Goal: Transaction & Acquisition: Purchase product/service

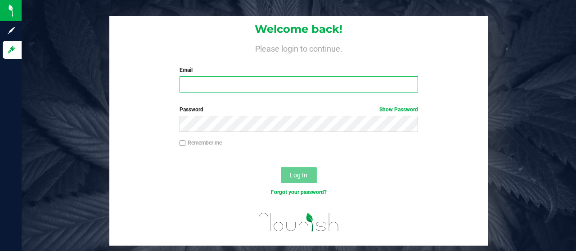
type input "[EMAIL_ADDRESS][DOMAIN_NAME]"
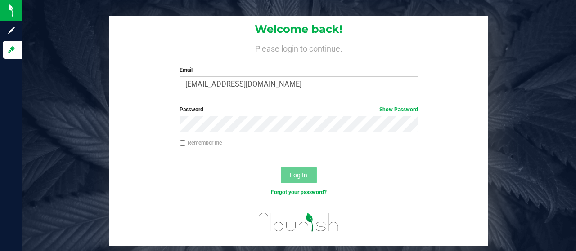
click at [305, 172] on span "Log In" at bounding box center [299, 175] width 18 height 7
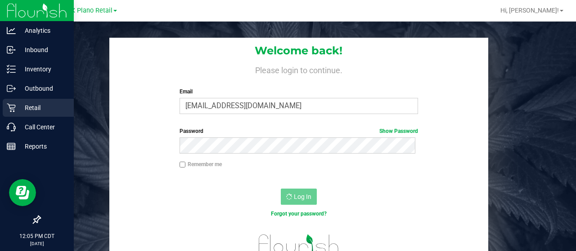
click at [9, 107] on icon at bounding box center [11, 107] width 9 height 9
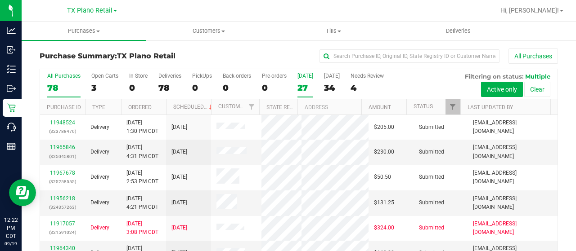
click at [304, 77] on div "[DATE]" at bounding box center [305, 76] width 16 height 6
click at [0, 0] on input "[DATE] 27" at bounding box center [0, 0] width 0 height 0
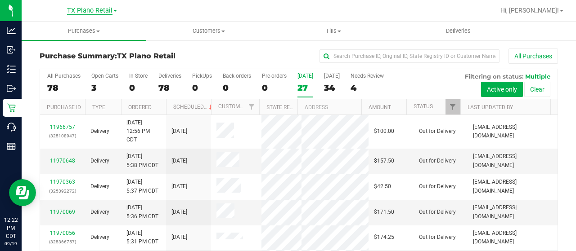
click at [95, 13] on span "TX Plano Retail" at bounding box center [89, 11] width 45 height 8
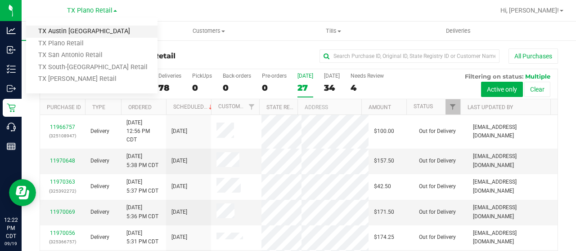
click at [90, 27] on link "TX Austin [GEOGRAPHIC_DATA]" at bounding box center [91, 32] width 131 height 12
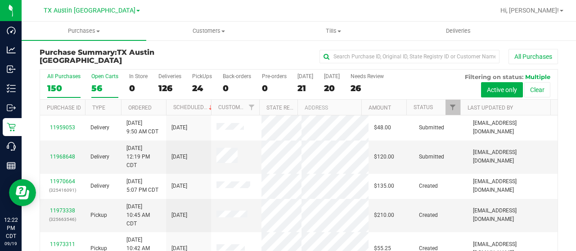
click at [93, 79] on div "Open Carts" at bounding box center [104, 76] width 27 height 6
click at [0, 0] on input "Open Carts 56" at bounding box center [0, 0] width 0 height 0
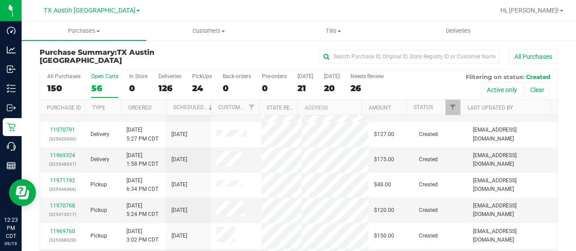
scroll to position [51, 0]
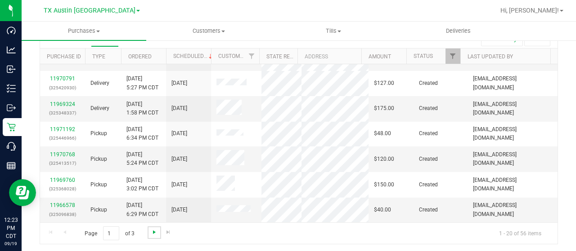
click at [152, 231] on span "Go to the next page" at bounding box center [154, 232] width 7 height 7
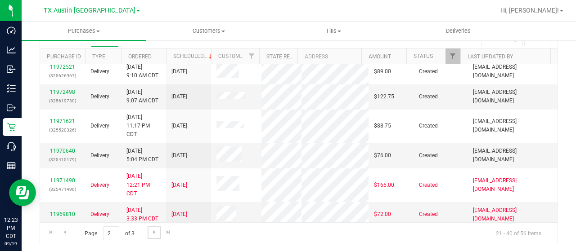
scroll to position [331, 0]
click at [151, 232] on span "Go to the next page" at bounding box center [154, 232] width 7 height 7
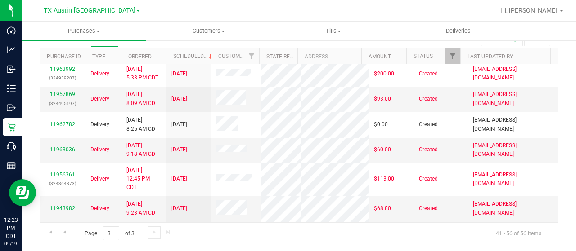
scroll to position [175, 0]
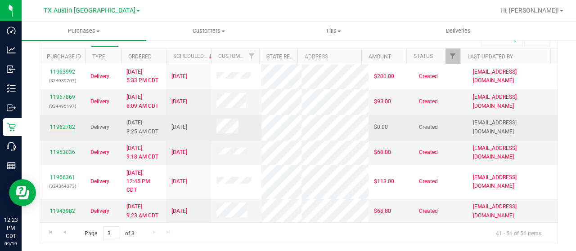
click at [67, 130] on link "11962782" at bounding box center [62, 127] width 25 height 6
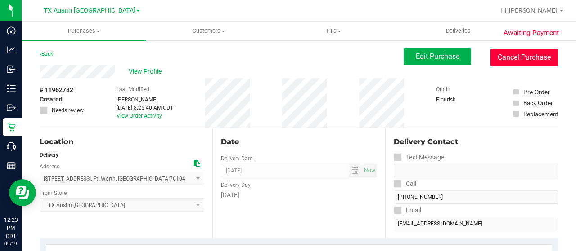
click at [508, 52] on button "Cancel Purchase" at bounding box center [523, 57] width 67 height 17
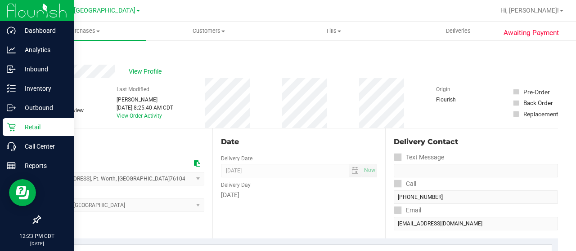
click at [18, 124] on p "Retail" at bounding box center [43, 127] width 54 height 11
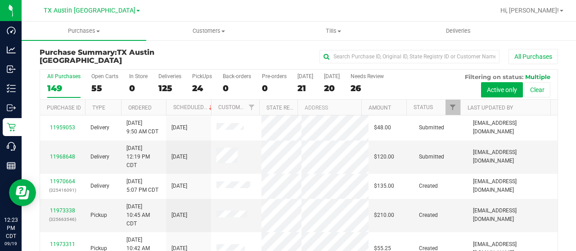
click at [94, 86] on div "55" at bounding box center [104, 88] width 27 height 10
click at [0, 0] on input "Open Carts 55" at bounding box center [0, 0] width 0 height 0
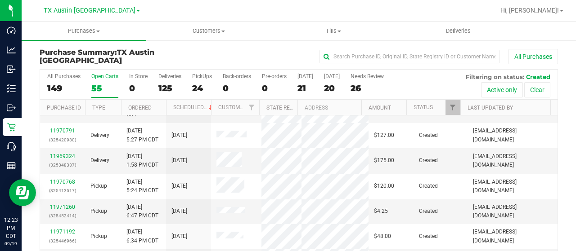
scroll to position [51, 0]
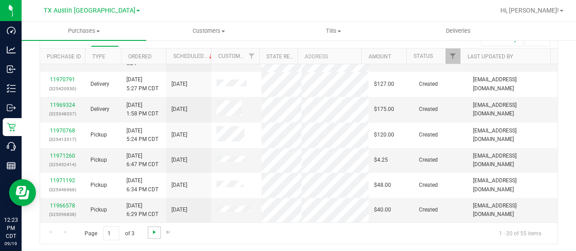
click at [151, 231] on span "Go to the next page" at bounding box center [154, 232] width 7 height 7
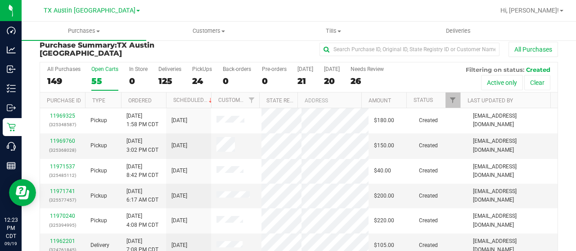
scroll to position [0, 0]
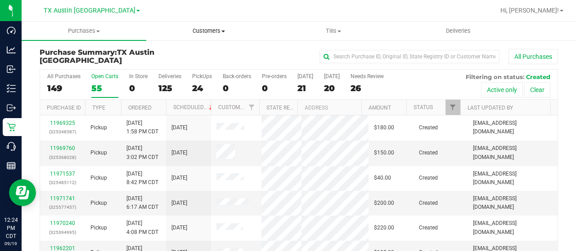
click at [196, 30] on span "Customers" at bounding box center [209, 31] width 124 height 8
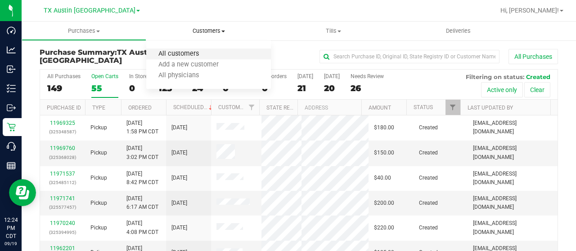
click at [188, 54] on span "All customers" at bounding box center [178, 54] width 65 height 8
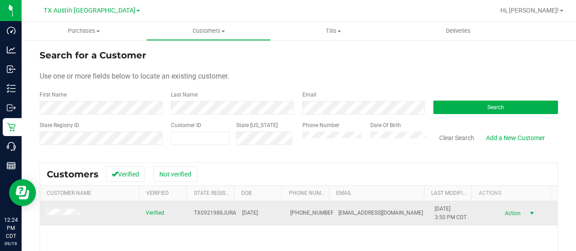
click at [504, 215] on span "Action" at bounding box center [511, 213] width 29 height 13
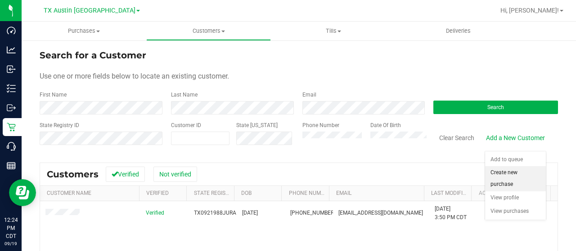
click at [505, 175] on li "Create new purchase" at bounding box center [515, 178] width 61 height 25
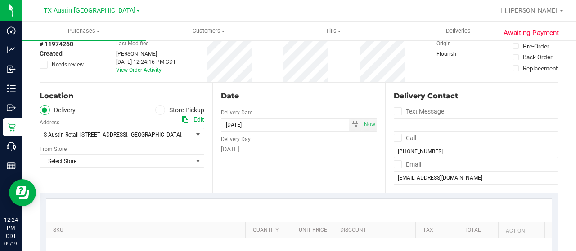
scroll to position [49, 0]
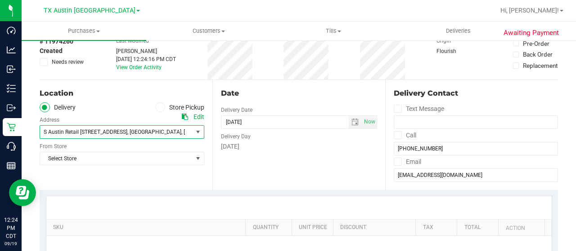
click at [122, 135] on span "S Austin Retail [STREET_ADDRESS]" at bounding box center [86, 132] width 84 height 6
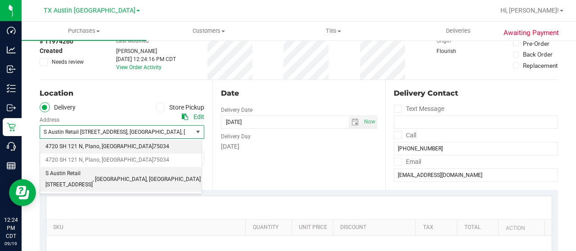
click at [93, 147] on span ", Plano" at bounding box center [91, 147] width 17 height 12
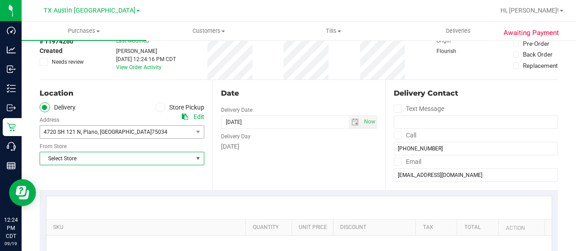
click at [97, 158] on span "Select Store" at bounding box center [116, 158] width 152 height 13
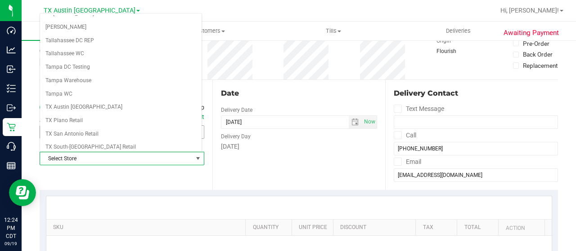
scroll to position [636, 0]
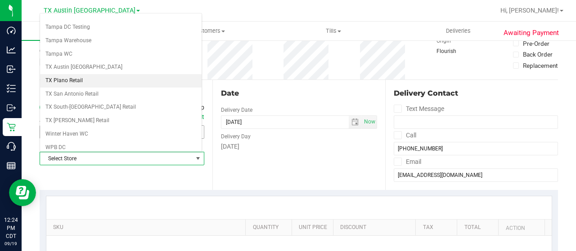
click at [81, 74] on li "TX Plano Retail" at bounding box center [120, 80] width 161 height 13
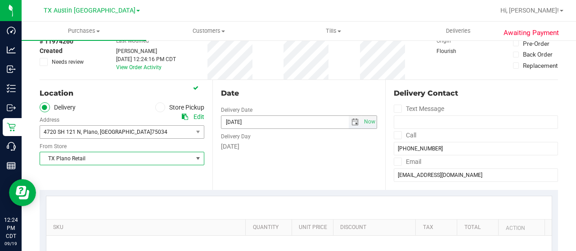
click at [352, 122] on span "select" at bounding box center [354, 122] width 7 height 7
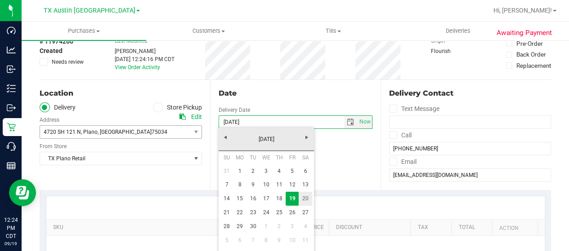
click at [303, 202] on link "20" at bounding box center [305, 199] width 13 height 14
type input "[DATE]"
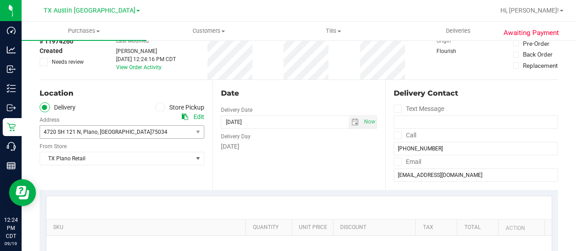
click at [299, 168] on div "Date Delivery Date [DATE] Now [DATE] 12:24 PM Now Delivery Day [DATE]" at bounding box center [298, 135] width 173 height 110
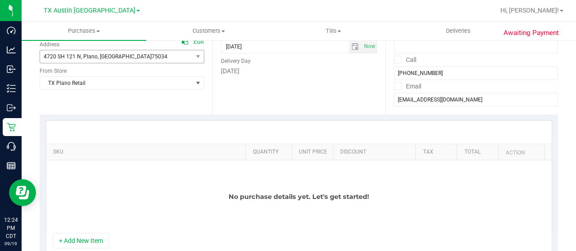
scroll to position [129, 0]
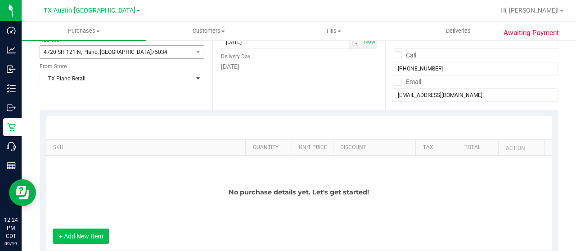
click at [61, 233] on button "+ Add New Item" at bounding box center [81, 236] width 56 height 15
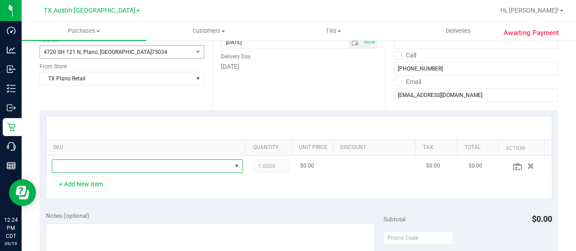
click at [93, 162] on span "NO DATA FOUND" at bounding box center [141, 166] width 179 height 13
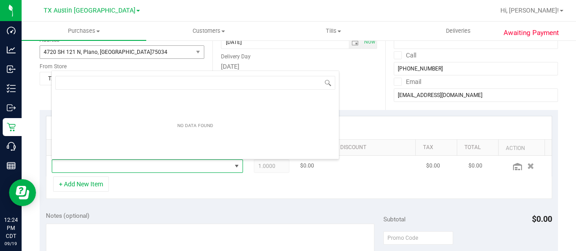
scroll to position [13, 181]
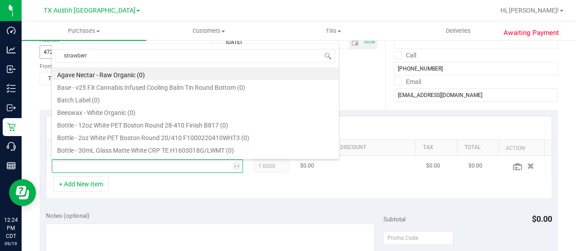
type input "strawberry"
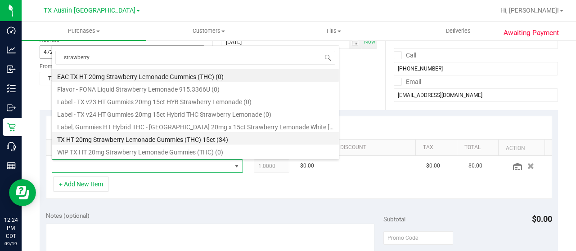
click at [155, 142] on li "TX HT 20mg Strawberry Lemonade Gummies (THC) 15ct (34)" at bounding box center [195, 138] width 287 height 13
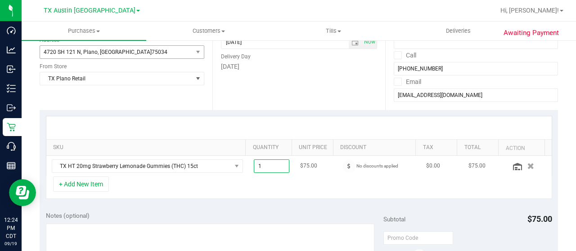
click at [264, 167] on span "1.00 1" at bounding box center [272, 166] width 36 height 13
type input "2"
type input "2.00"
click at [274, 185] on div "+ Add New Item" at bounding box center [299, 188] width 506 height 22
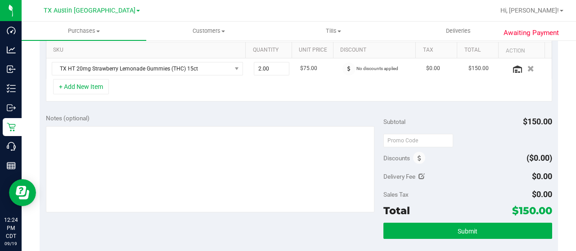
scroll to position [227, 0]
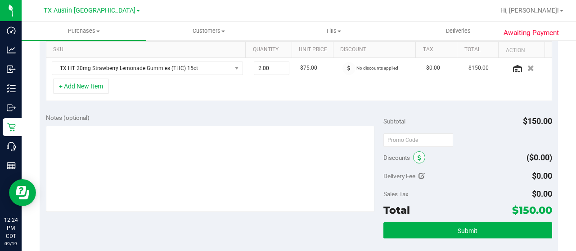
click at [417, 159] on icon at bounding box center [419, 158] width 4 height 6
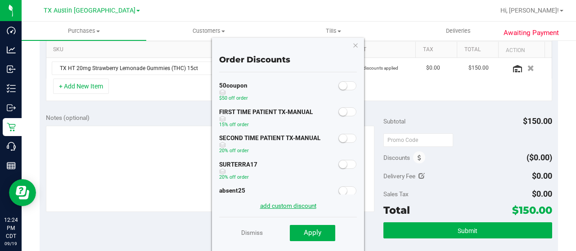
click at [307, 206] on link "add custom discount" at bounding box center [288, 205] width 56 height 7
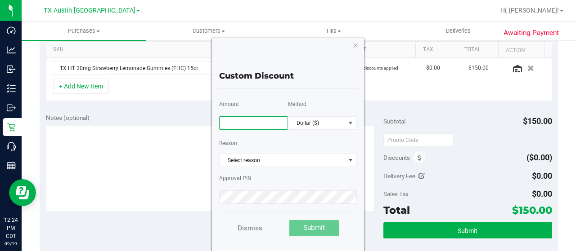
click at [254, 118] on input "text" at bounding box center [253, 122] width 69 height 13
type input "75.00"
click at [303, 123] on span "Dollar ($)" at bounding box center [316, 123] width 57 height 13
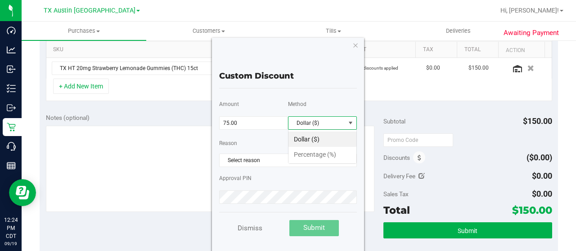
scroll to position [13, 68]
click at [309, 152] on li "Percentage (%)" at bounding box center [322, 154] width 68 height 15
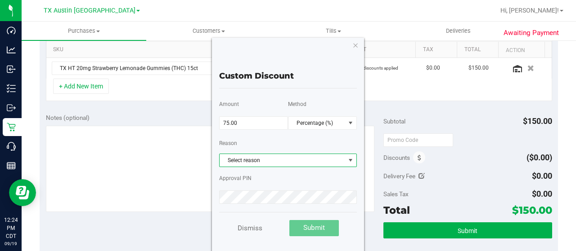
click at [308, 161] on span "Select reason" at bounding box center [281, 160] width 125 height 13
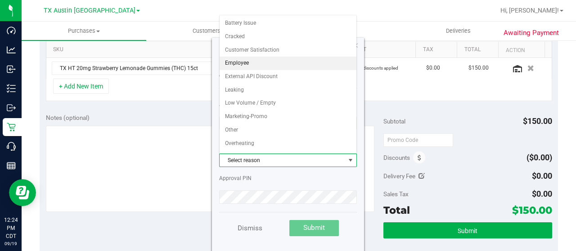
click at [256, 58] on li "Employee" at bounding box center [287, 63] width 137 height 13
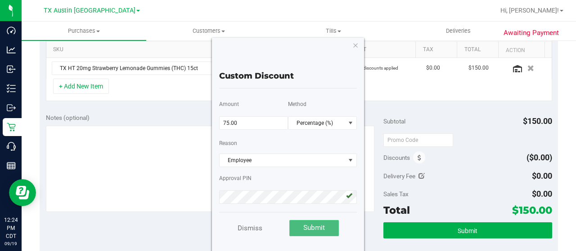
click at [305, 225] on span "Submit" at bounding box center [314, 228] width 22 height 8
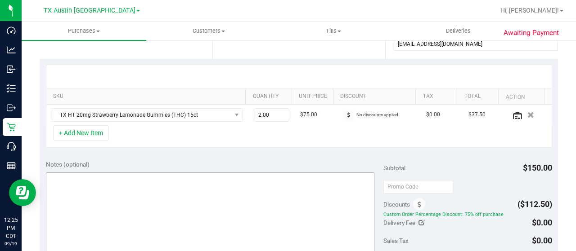
scroll to position [184, 0]
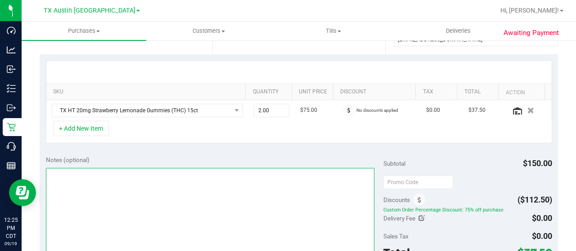
click at [294, 181] on textarea at bounding box center [210, 211] width 328 height 86
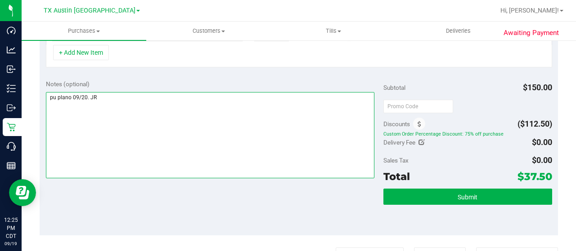
scroll to position [261, 0]
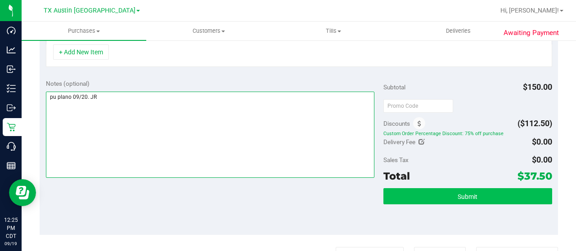
type textarea "pu plano 09/20. JR"
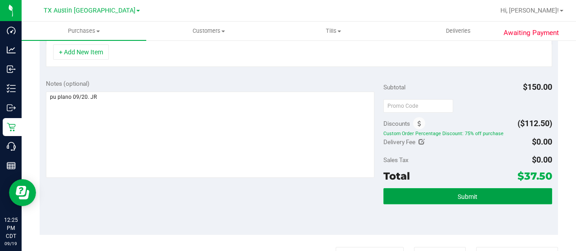
click at [408, 194] on button "Submit" at bounding box center [467, 196] width 169 height 16
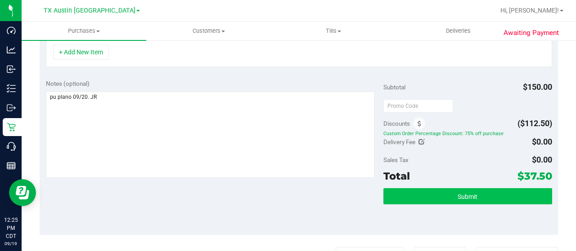
scroll to position [262, 0]
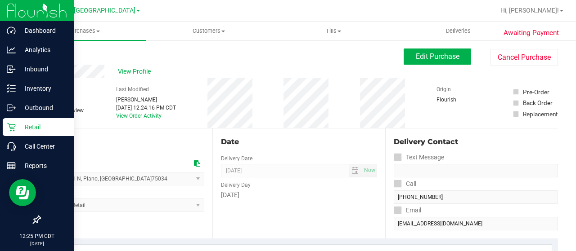
click at [19, 124] on p "Retail" at bounding box center [43, 127] width 54 height 11
